Goal: Task Accomplishment & Management: Complete application form

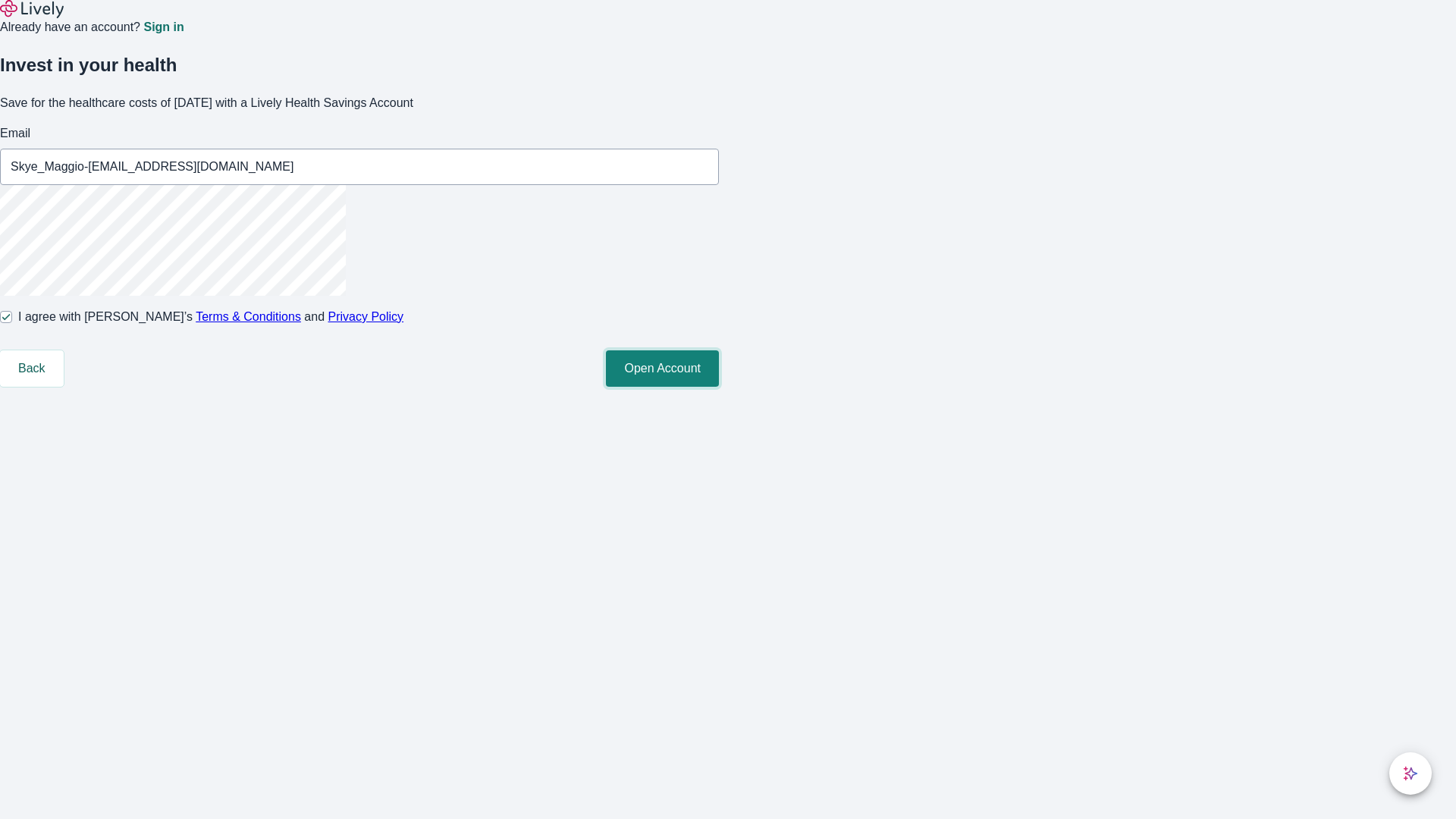
click at [719, 387] on button "Open Account" at bounding box center [663, 368] width 113 height 36
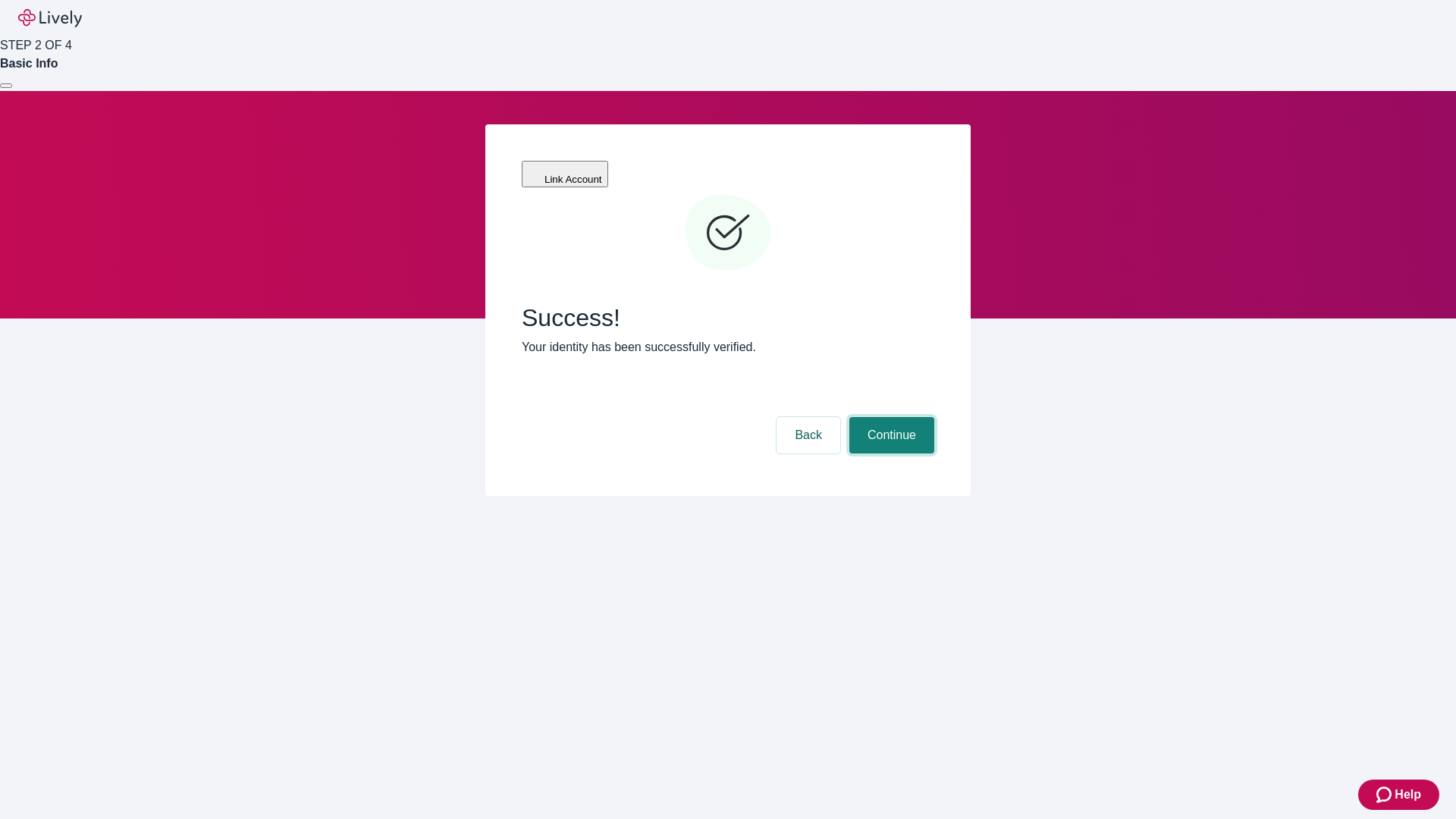
click at [890, 417] on button "Continue" at bounding box center [891, 435] width 85 height 36
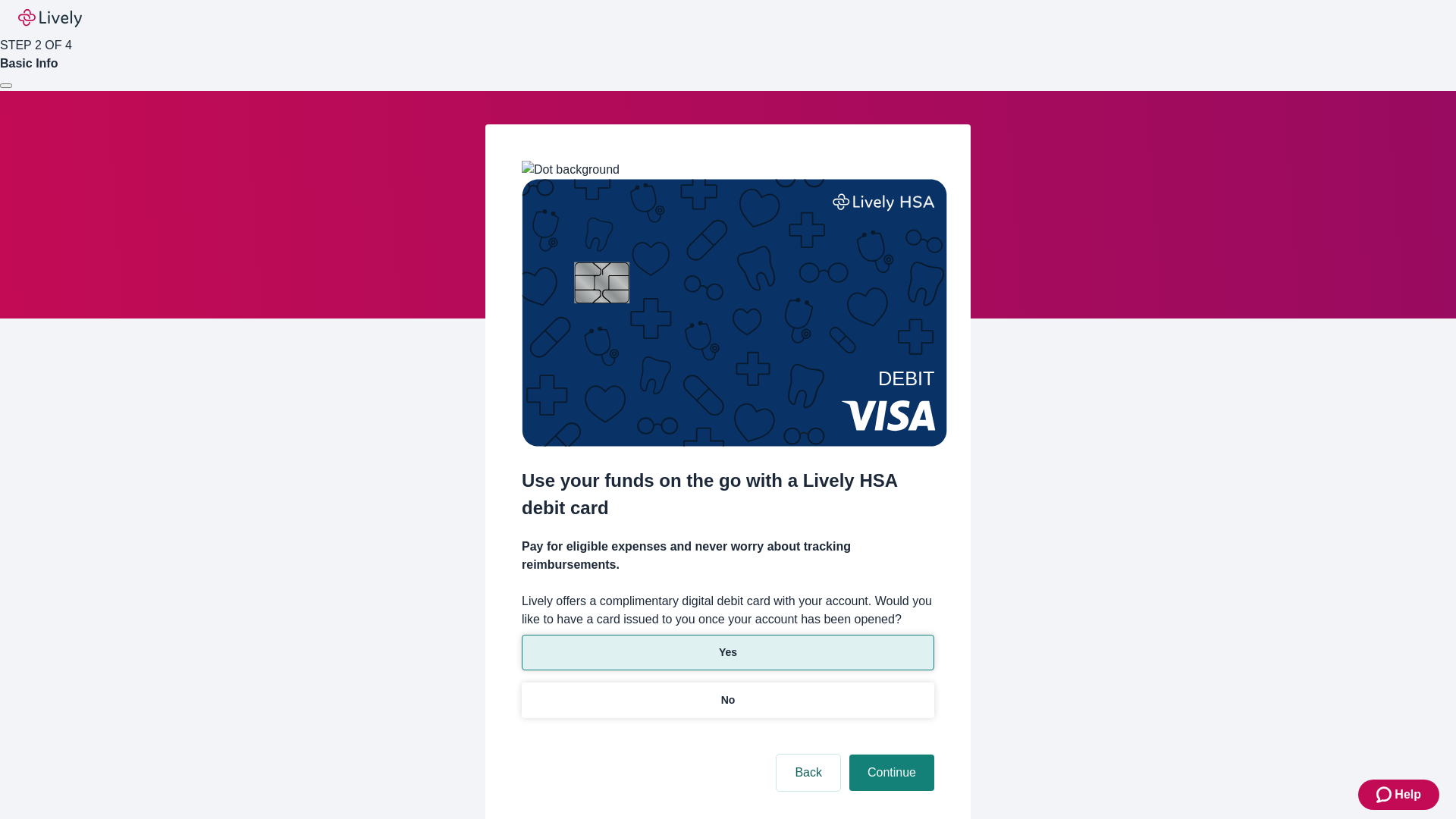
click at [728, 645] on p "Yes" at bounding box center [728, 653] width 19 height 16
click at [890, 755] on button "Continue" at bounding box center [891, 773] width 85 height 36
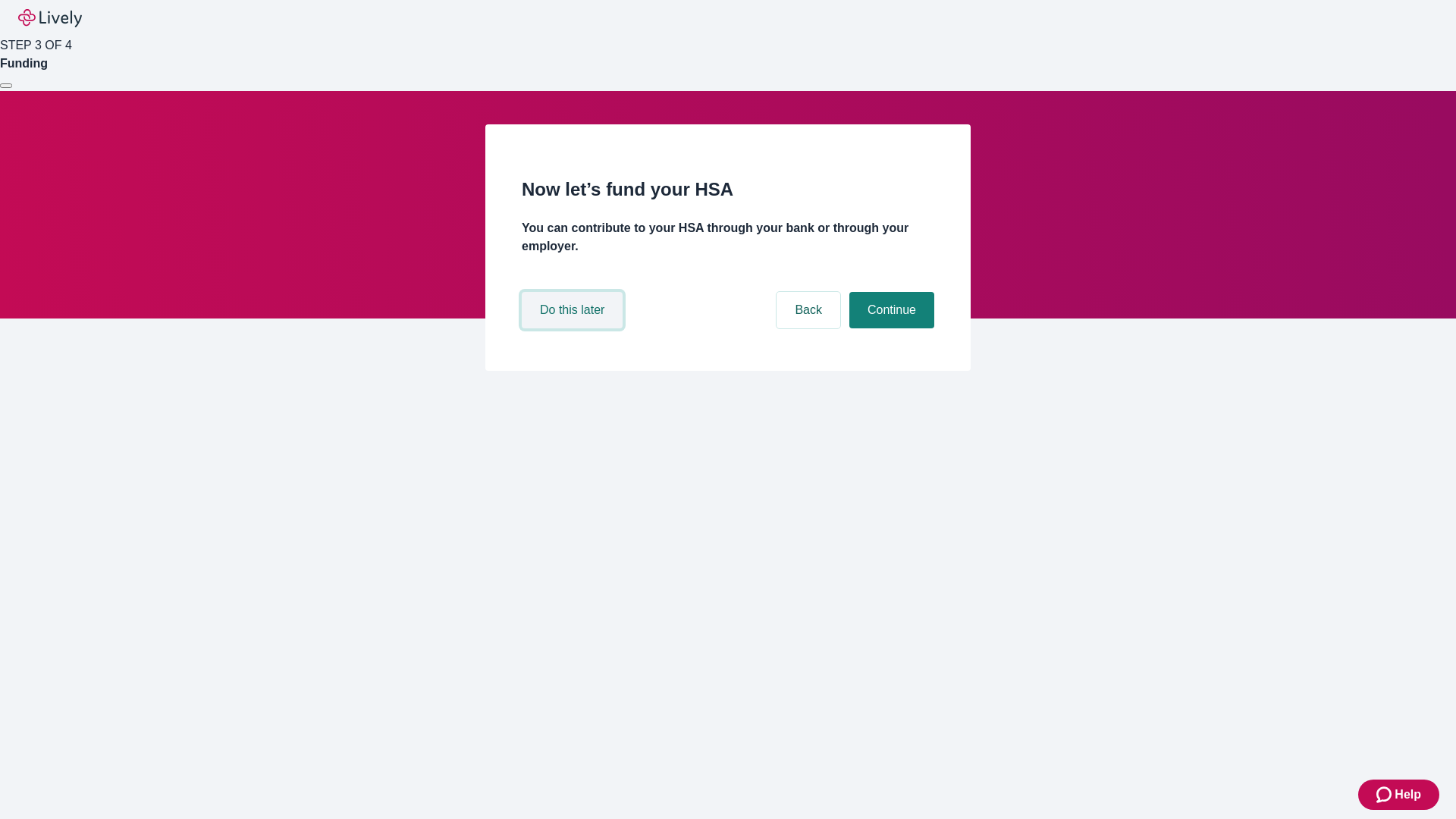
click at [574, 328] on button "Do this later" at bounding box center [571, 310] width 100 height 36
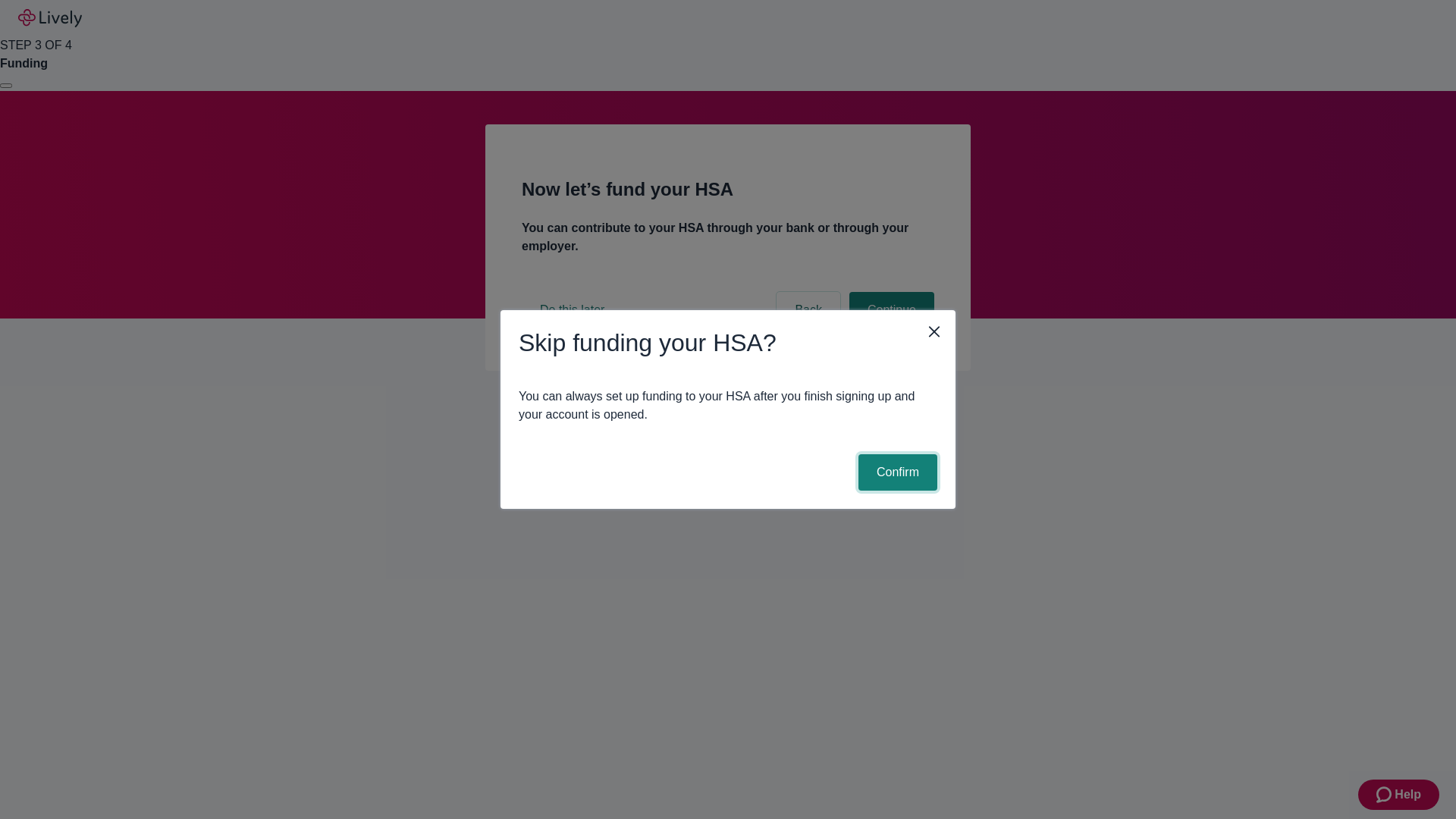
click at [896, 473] on button "Confirm" at bounding box center [897, 472] width 78 height 36
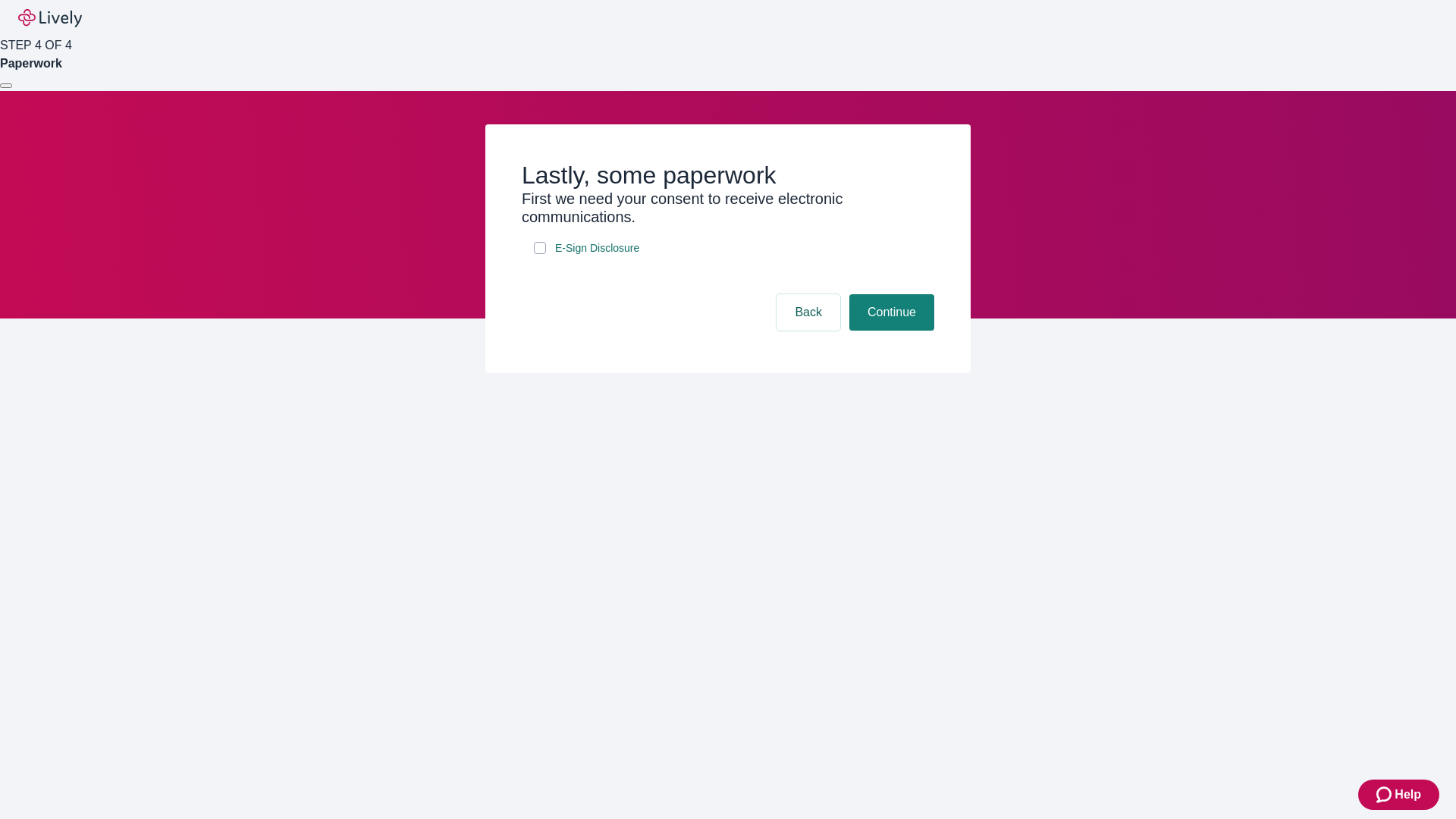
click at [540, 254] on input "E-Sign Disclosure" at bounding box center [539, 248] width 12 height 12
checkbox input "true"
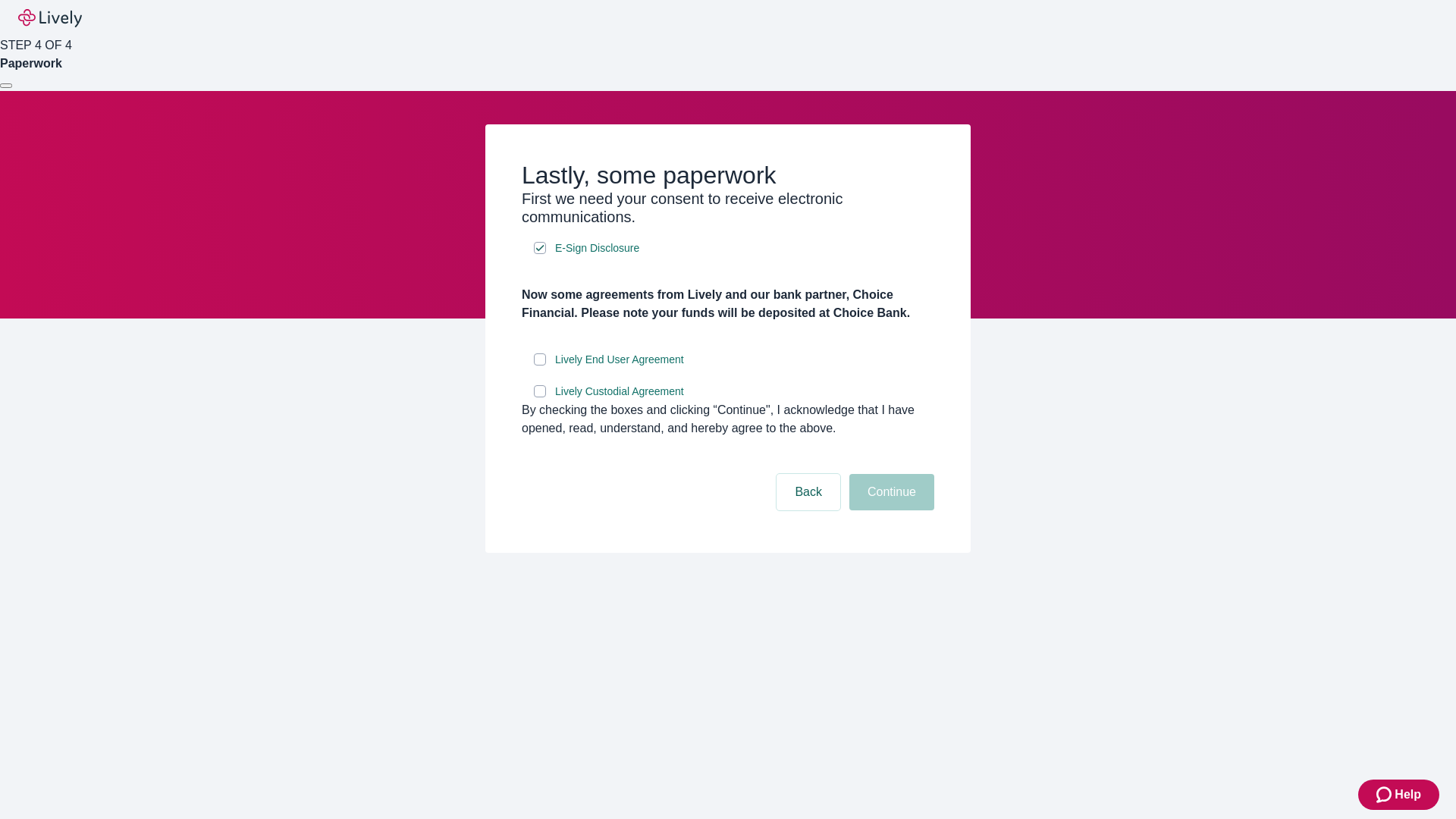
click at [540, 366] on input "Lively End User Agreement" at bounding box center [539, 360] width 12 height 12
checkbox input "true"
click at [540, 398] on input "Lively Custodial Agreement" at bounding box center [539, 391] width 12 height 12
checkbox input "true"
click at [890, 511] on button "Continue" at bounding box center [891, 492] width 85 height 36
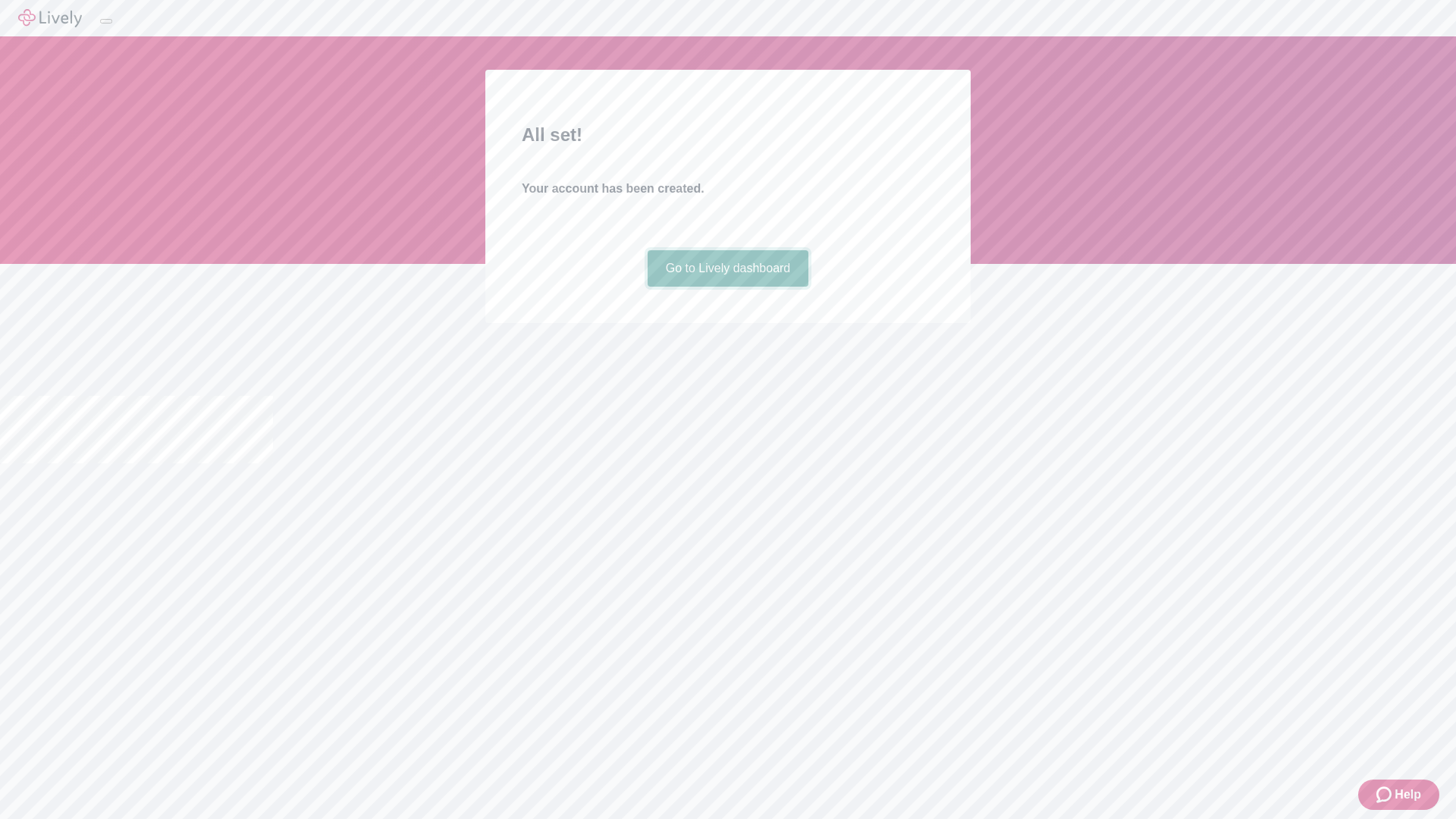
click at [728, 287] on link "Go to Lively dashboard" at bounding box center [728, 268] width 161 height 36
